Goal: Task Accomplishment & Management: Complete application form

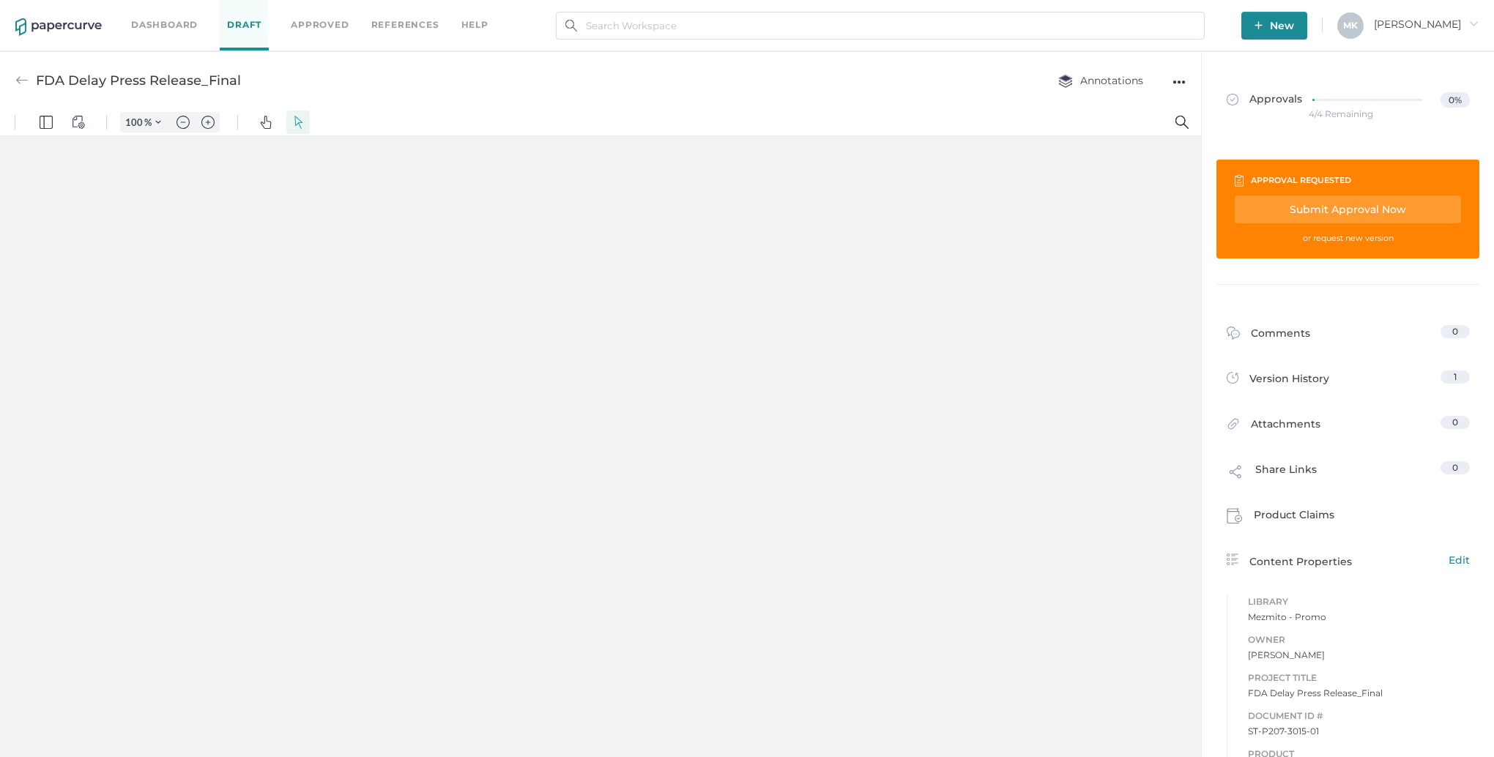
type input "161"
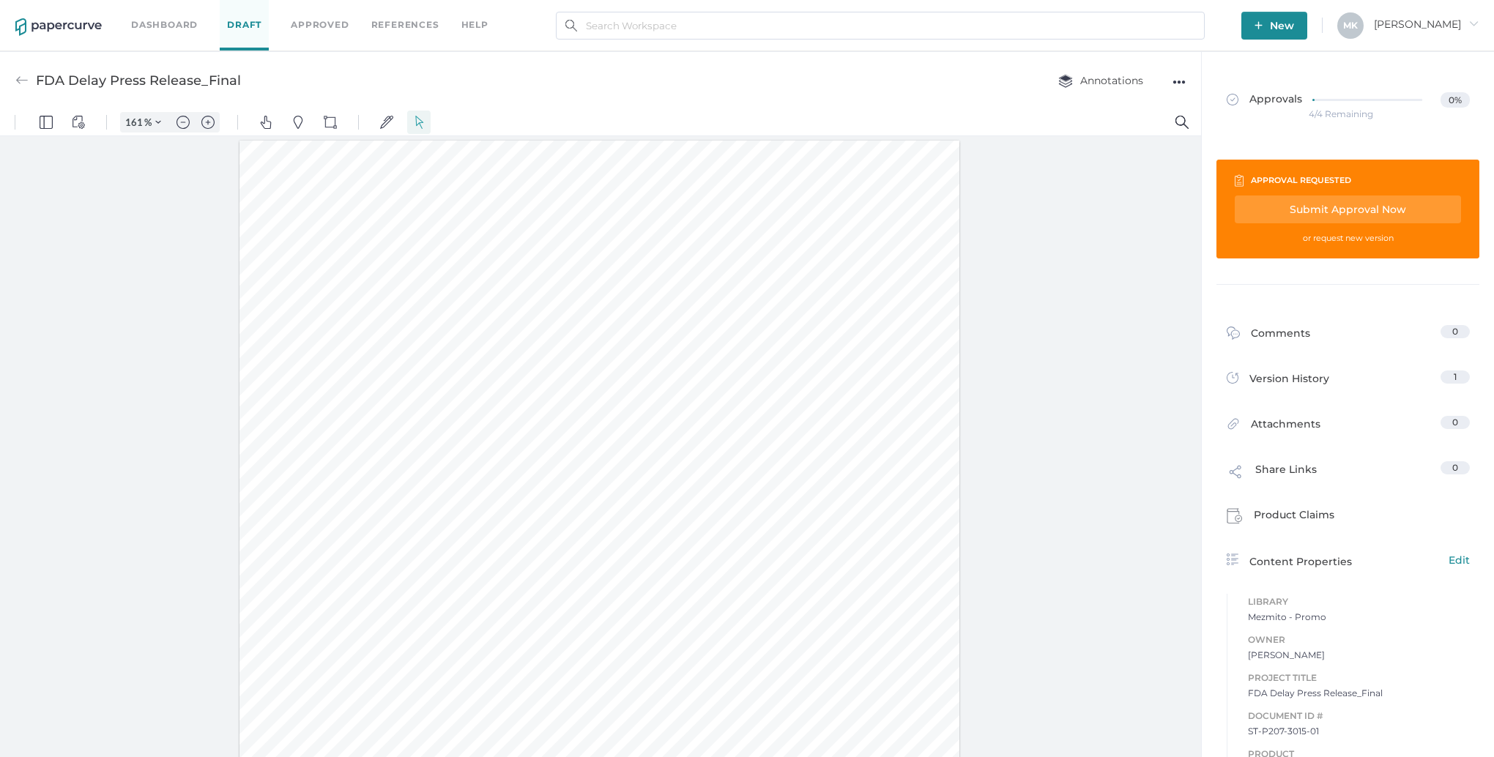
scroll to position [1, 0]
click at [642, 407] on div at bounding box center [600, 605] width 720 height 932
click at [647, 407] on div at bounding box center [600, 605] width 720 height 932
click at [644, 407] on div at bounding box center [600, 605] width 720 height 932
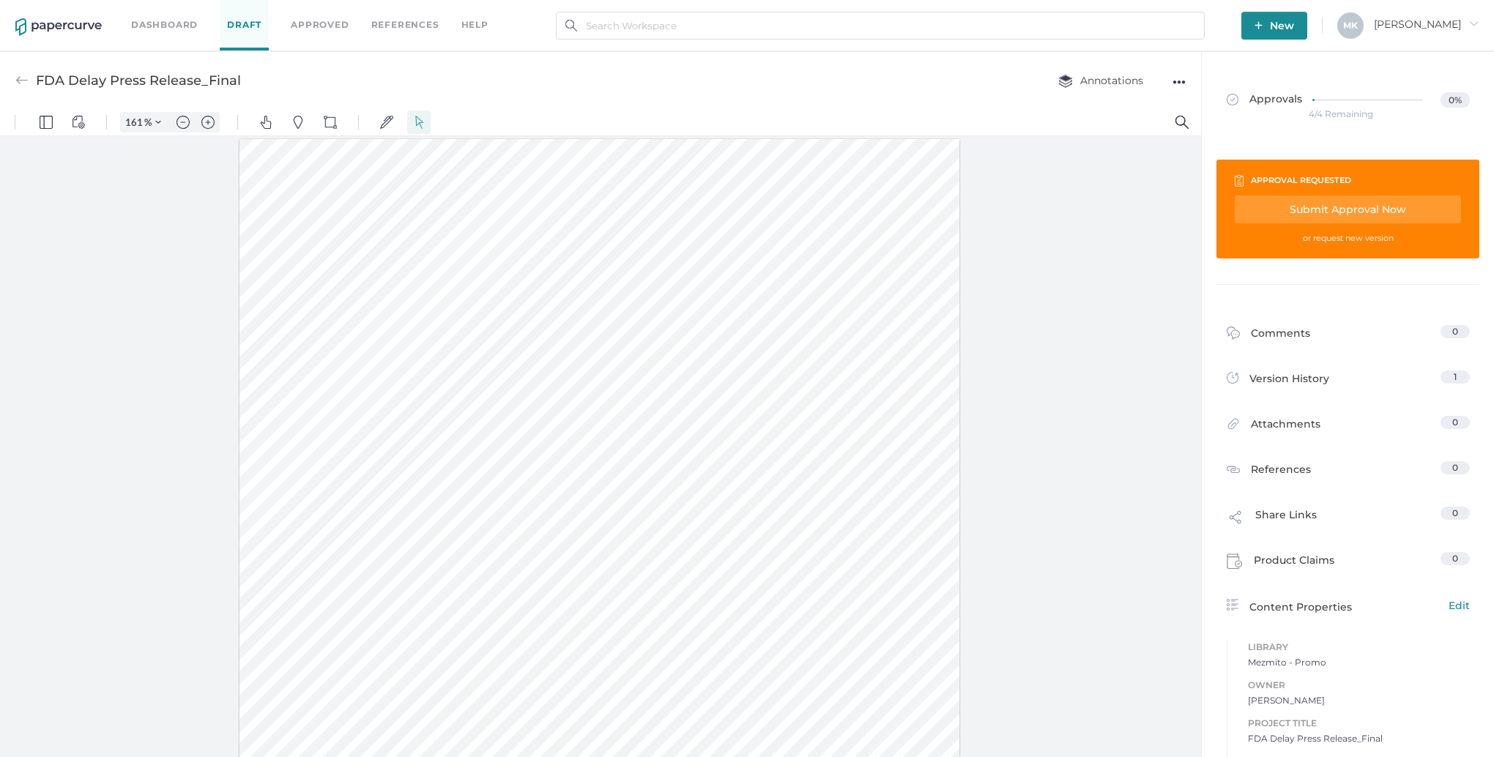
click at [644, 407] on div at bounding box center [600, 605] width 720 height 932
click at [295, 121] on img "Pins" at bounding box center [298, 122] width 13 height 13
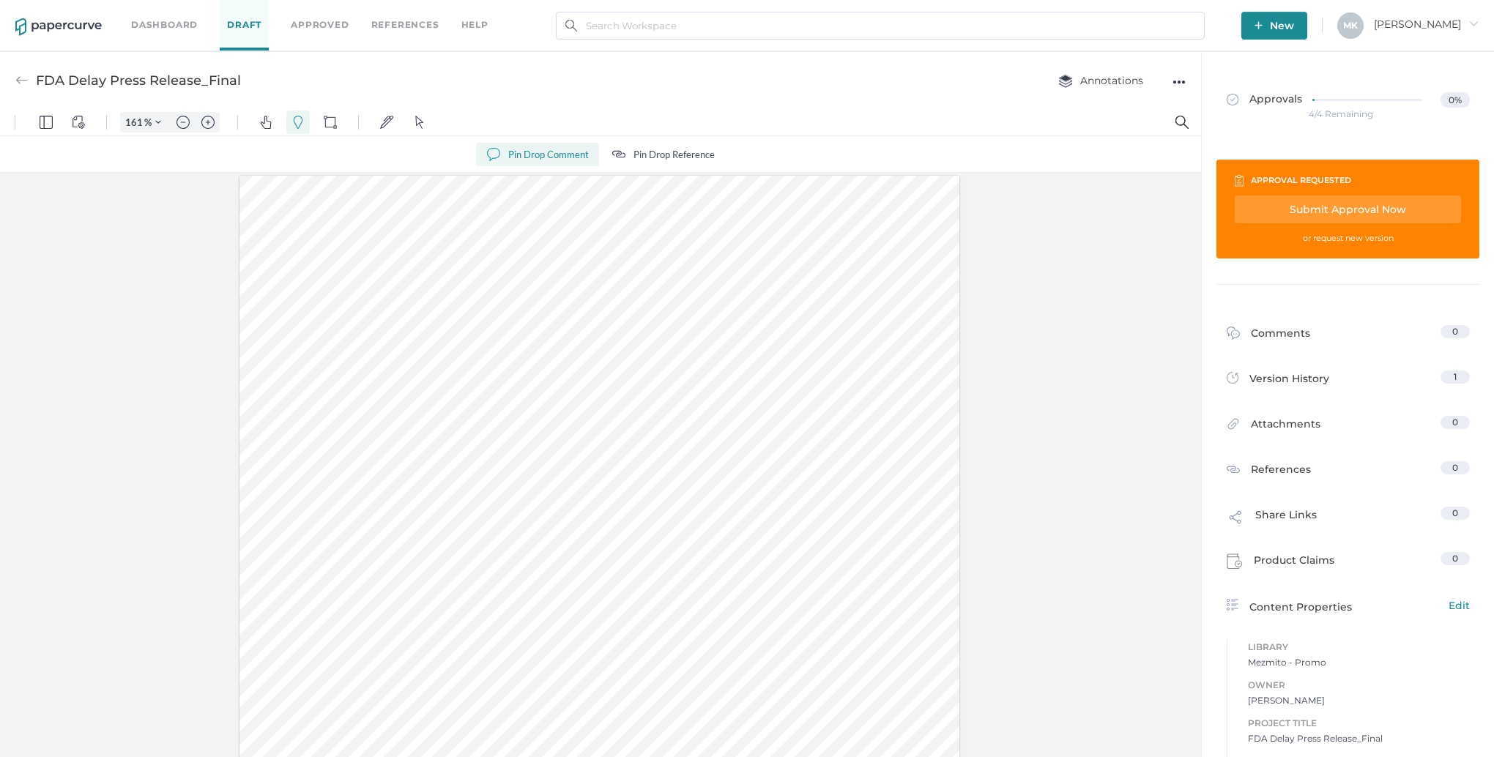
click at [645, 442] on div at bounding box center [600, 642] width 720 height 932
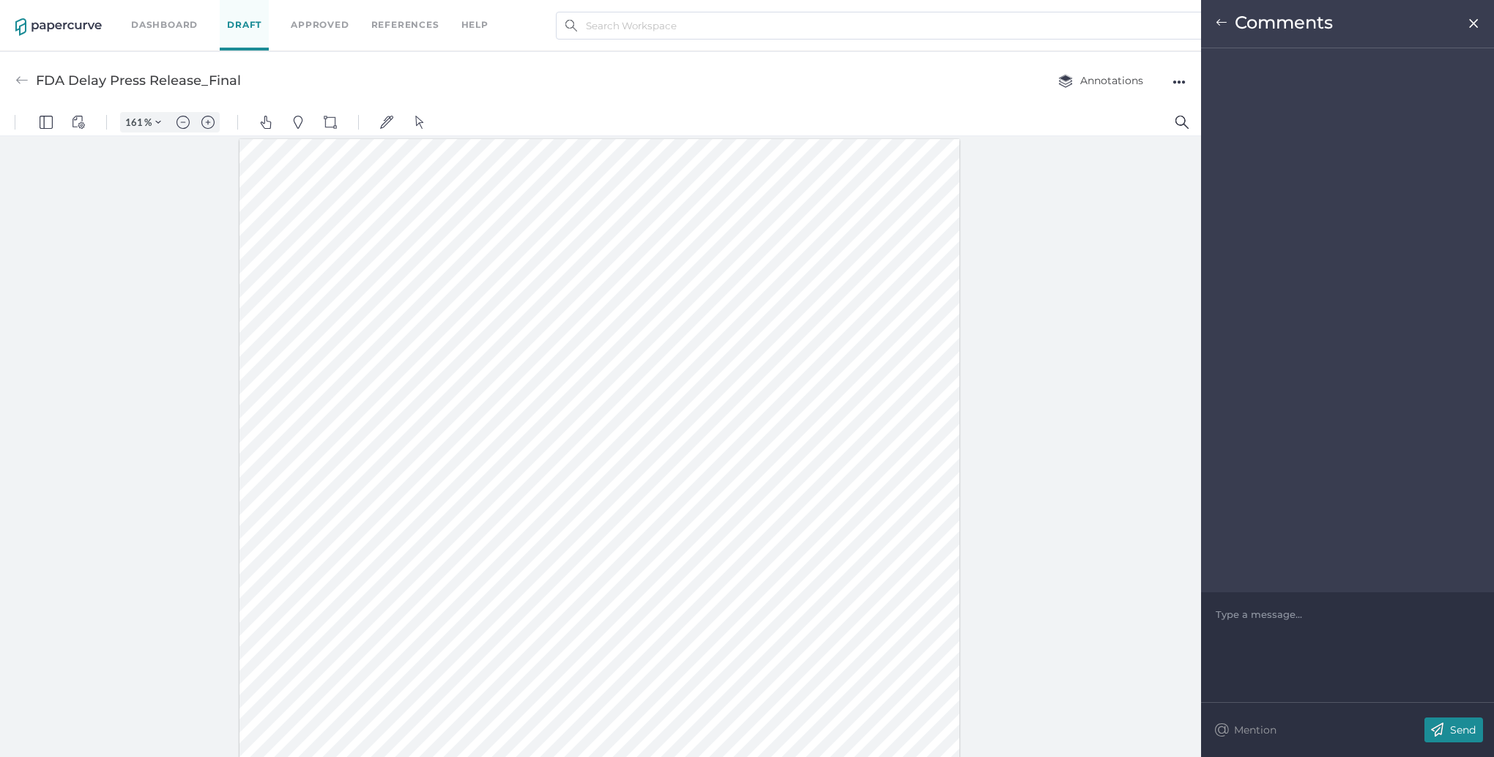
drag, startPoint x: 646, startPoint y: 401, endPoint x: 648, endPoint y: 379, distance: 22.0
click at [648, 379] on div at bounding box center [600, 605] width 720 height 932
click at [154, 727] on p "Send" at bounding box center [77, 695] width 154 height 81
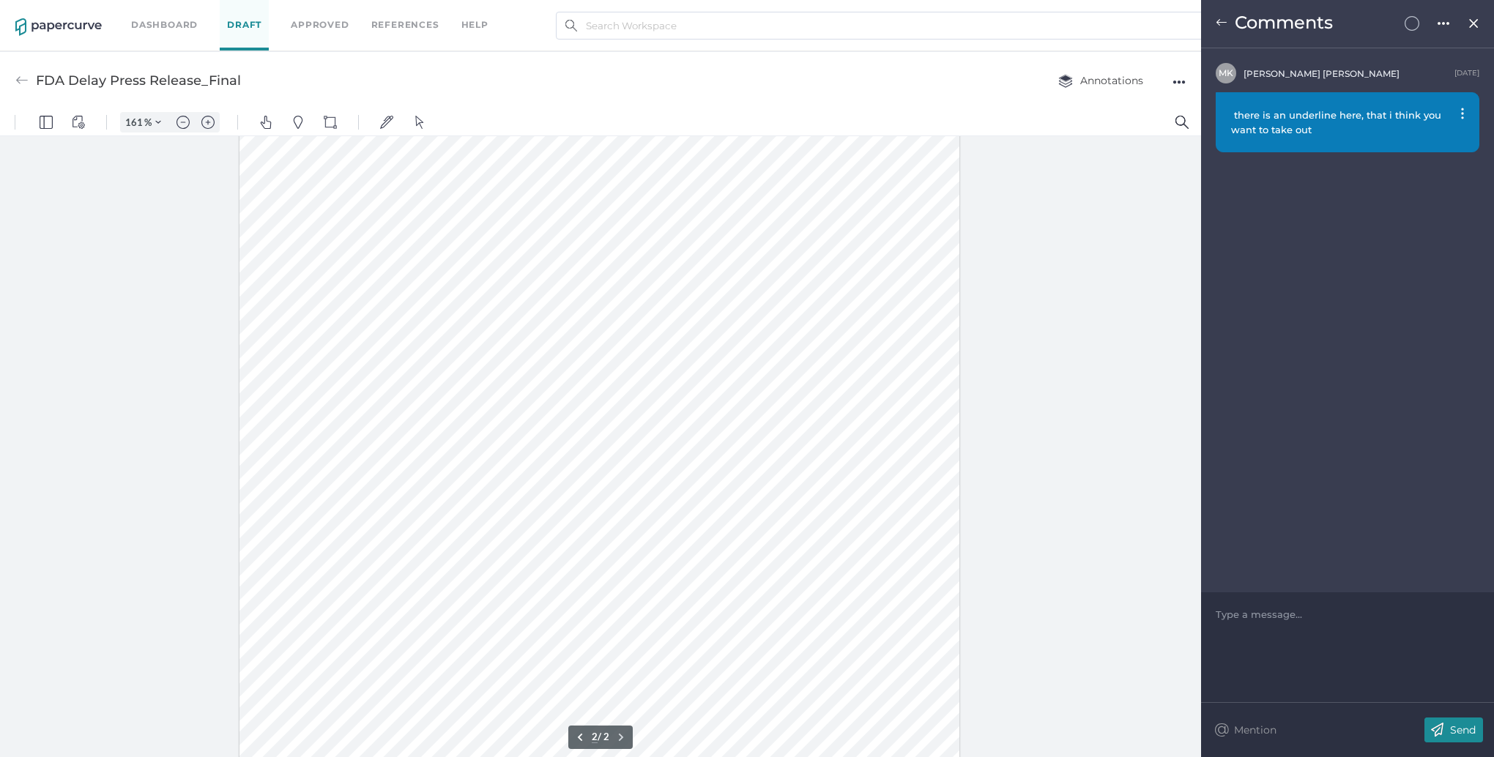
scroll to position [1247, 0]
type input "1"
click at [390, 77] on div "FDA Delay Press Release_Final Annotations ●●●" at bounding box center [600, 80] width 1201 height 58
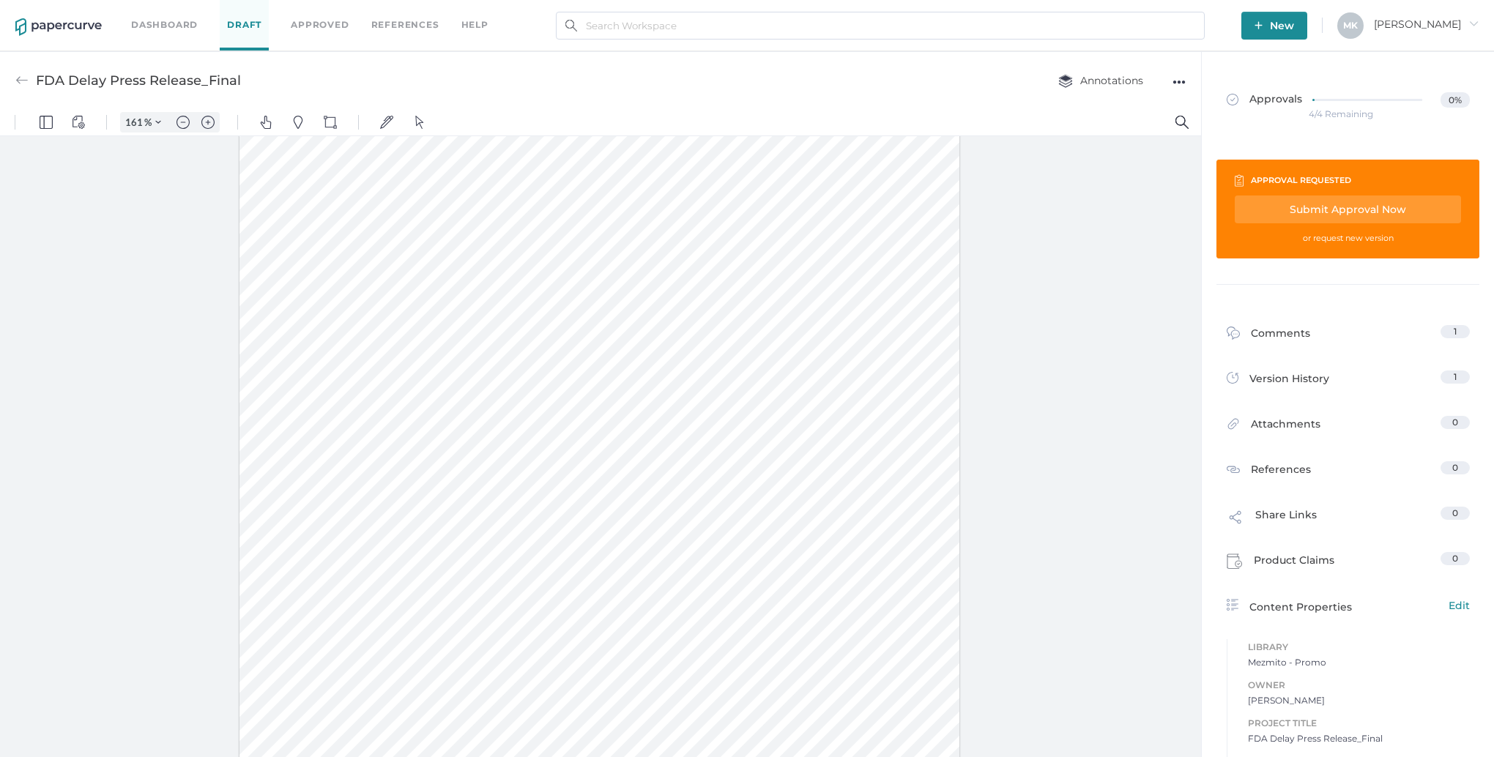
click at [85, 257] on div "Submit Approval Now" at bounding box center [32, 267] width 105 height 21
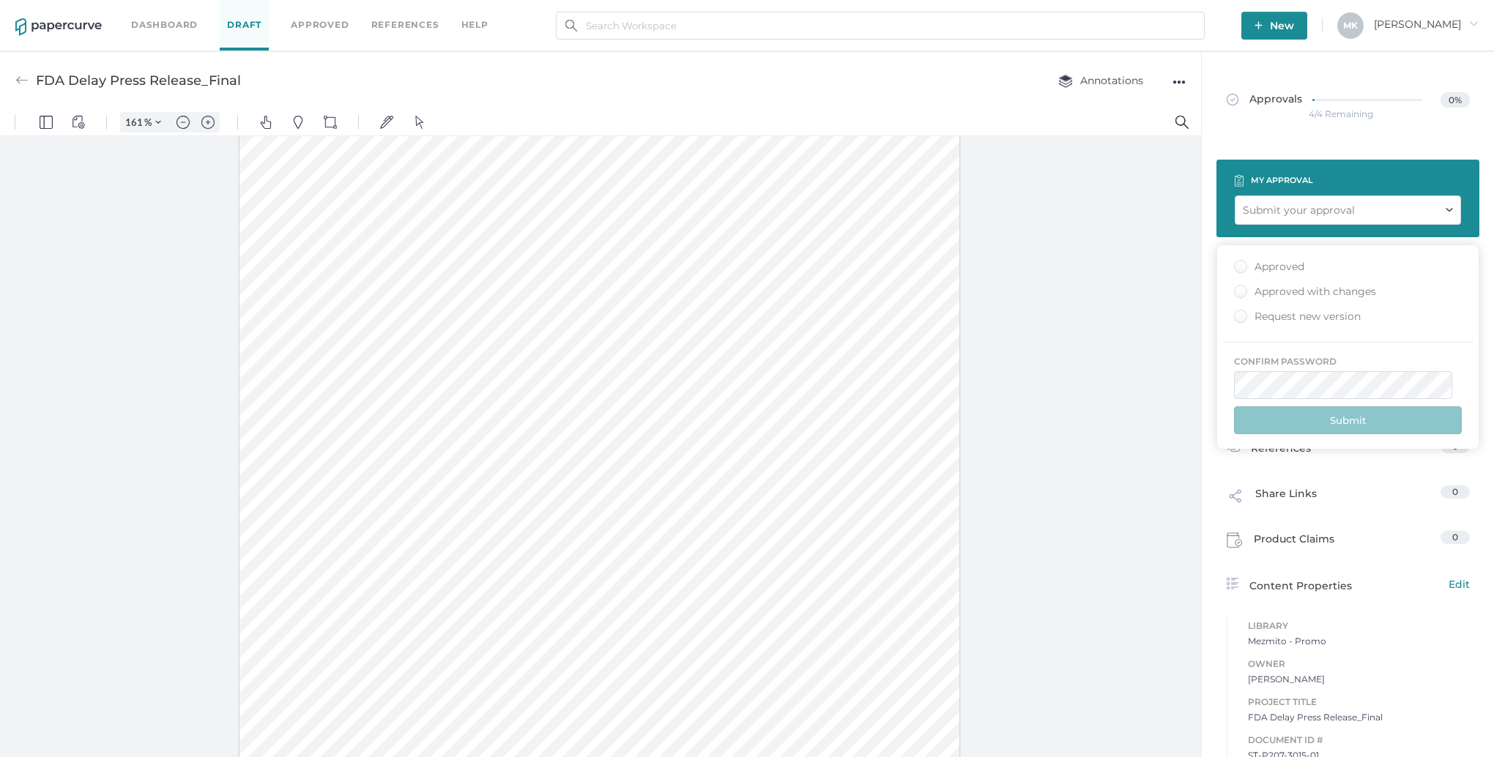
click at [1289, 264] on div "Approved" at bounding box center [1269, 267] width 70 height 14
click at [0, 0] on input "Approved" at bounding box center [0, 0] width 0 height 0
click at [126, 109] on button "Submit" at bounding box center [116, 99] width 19 height 19
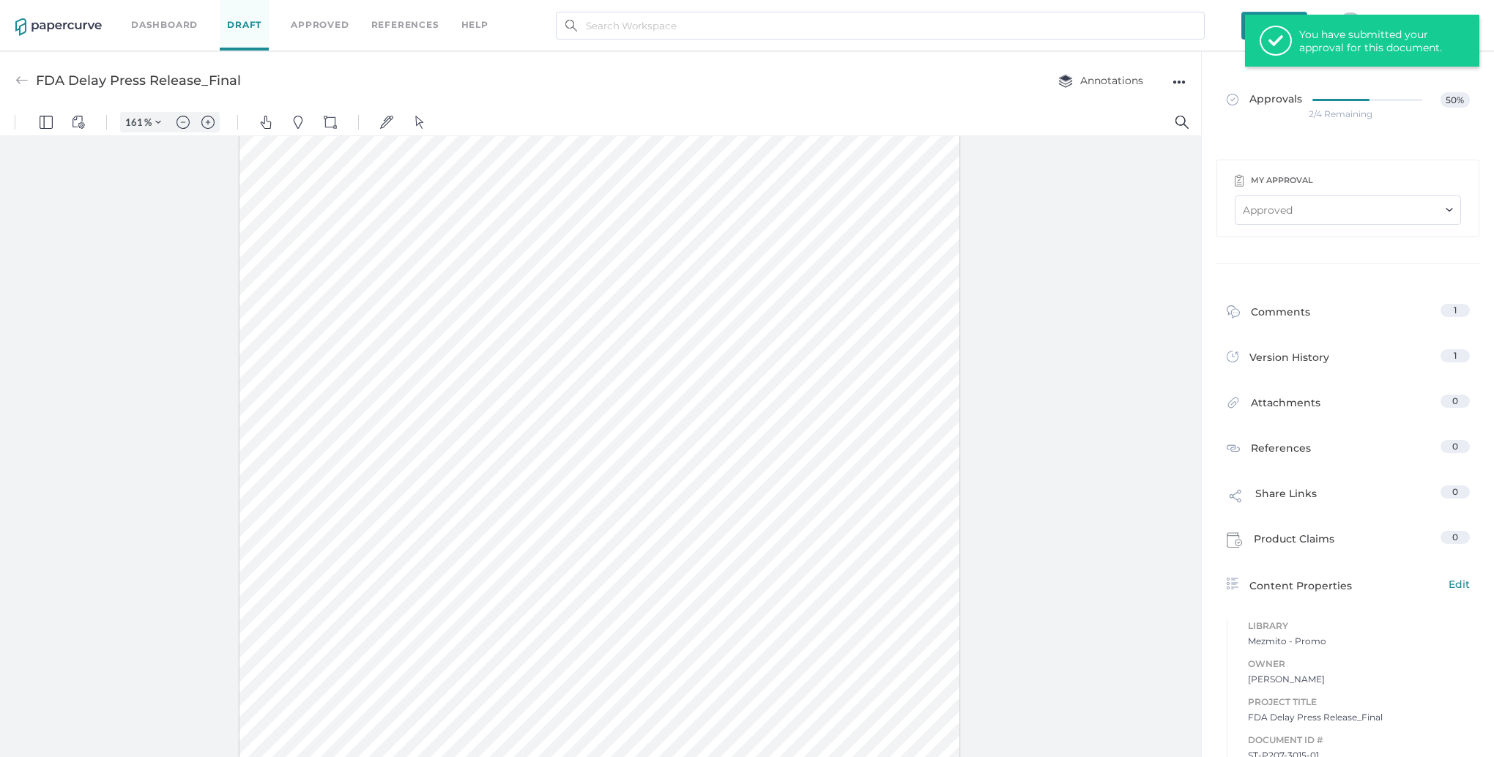
click at [176, 27] on link "Dashboard" at bounding box center [164, 25] width 67 height 16
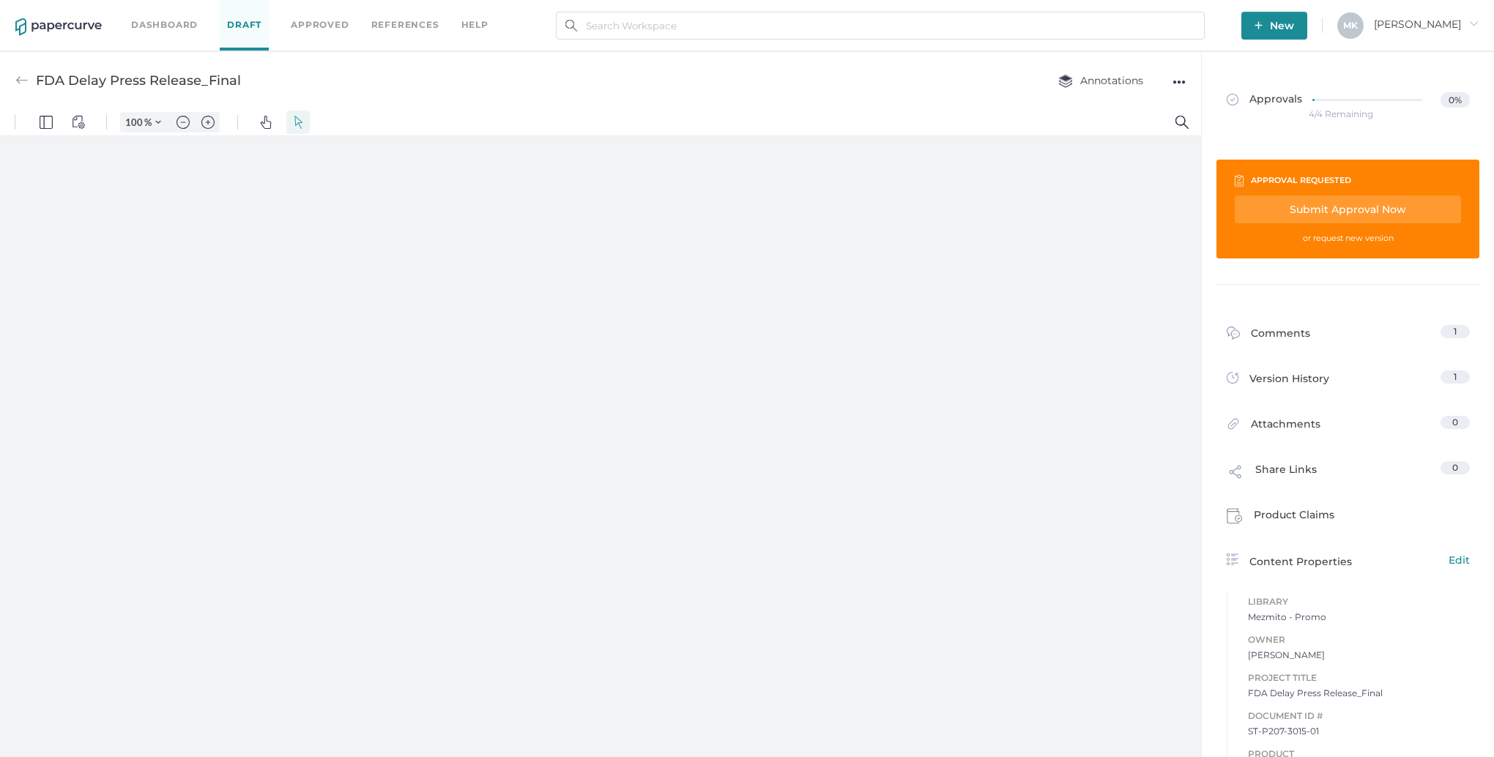
type input "161"
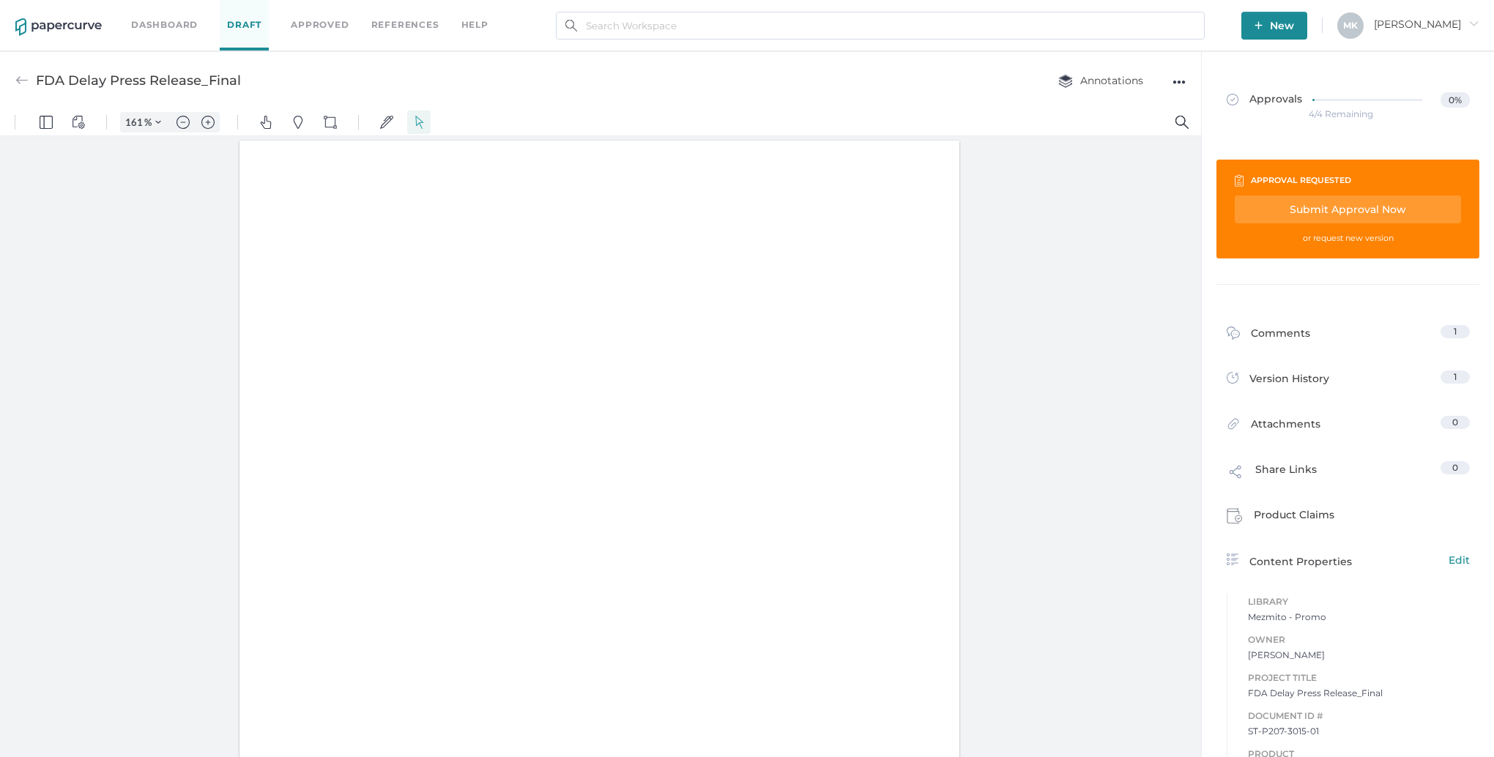
scroll to position [1, 0]
